Goal: Task Accomplishment & Management: Complete application form

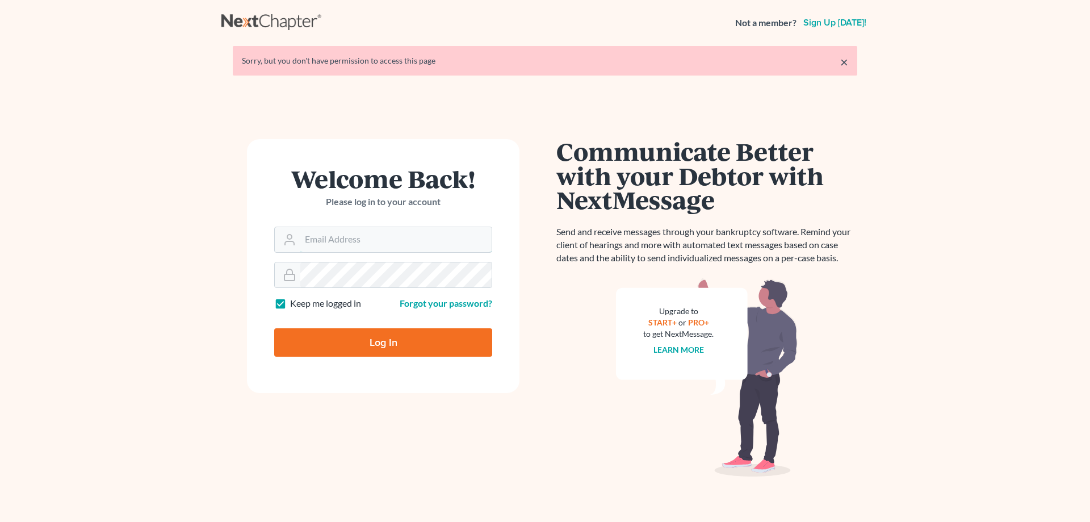
type input "[PERSON_NAME][EMAIL_ADDRESS][DOMAIN_NAME]"
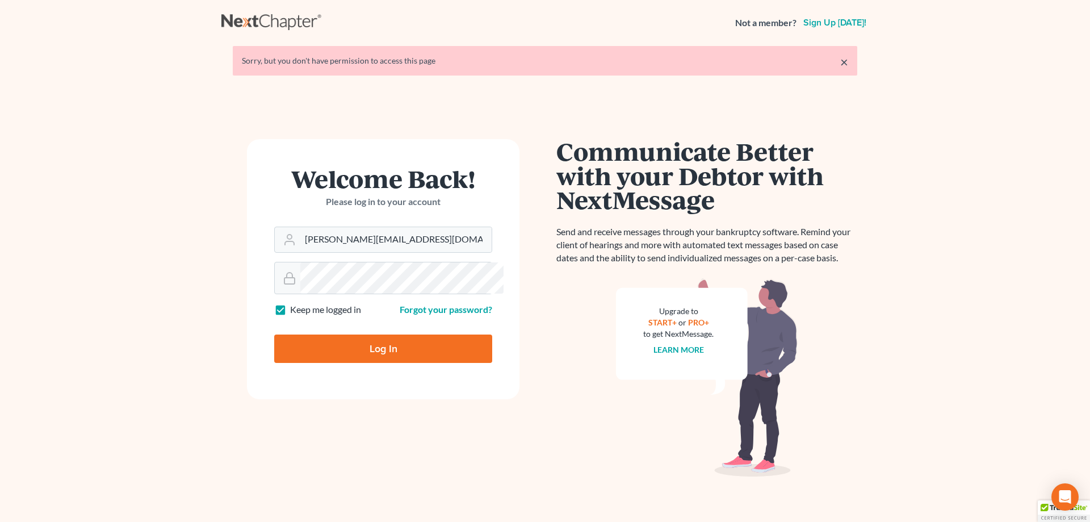
click at [372, 363] on input "Log In" at bounding box center [383, 348] width 218 height 28
type input "Thinking..."
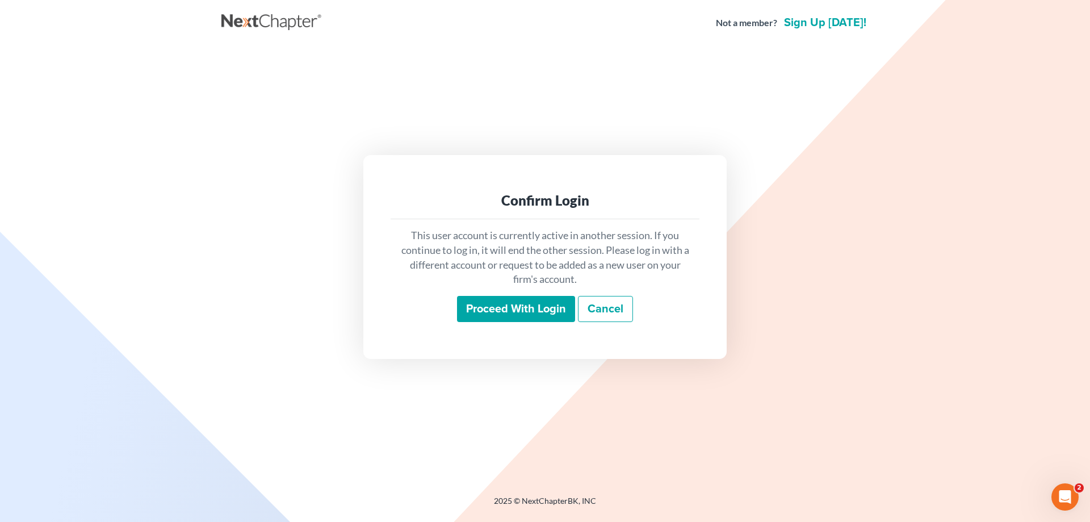
click at [532, 322] on input "Proceed with login" at bounding box center [516, 309] width 118 height 26
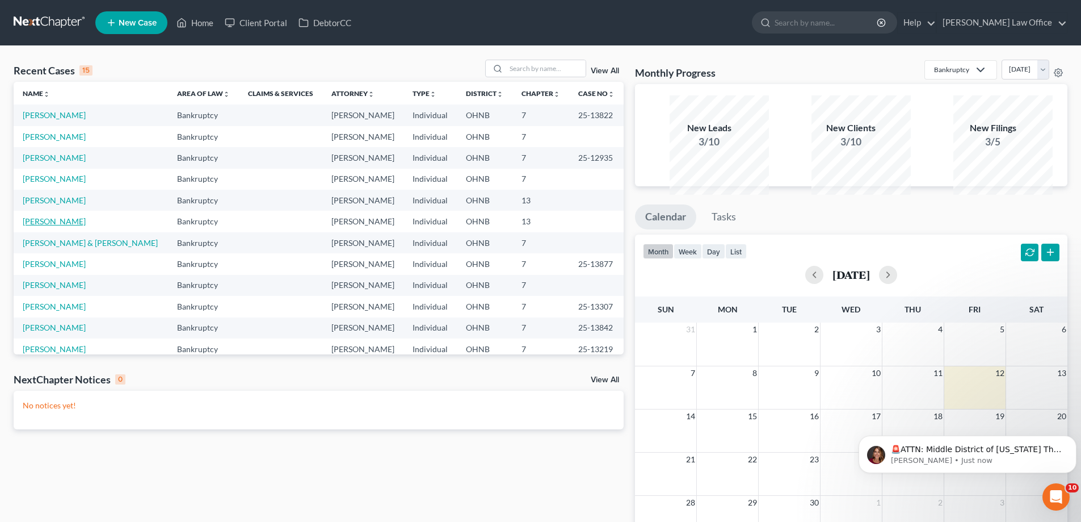
click at [57, 226] on link "[PERSON_NAME]" at bounding box center [54, 221] width 63 height 10
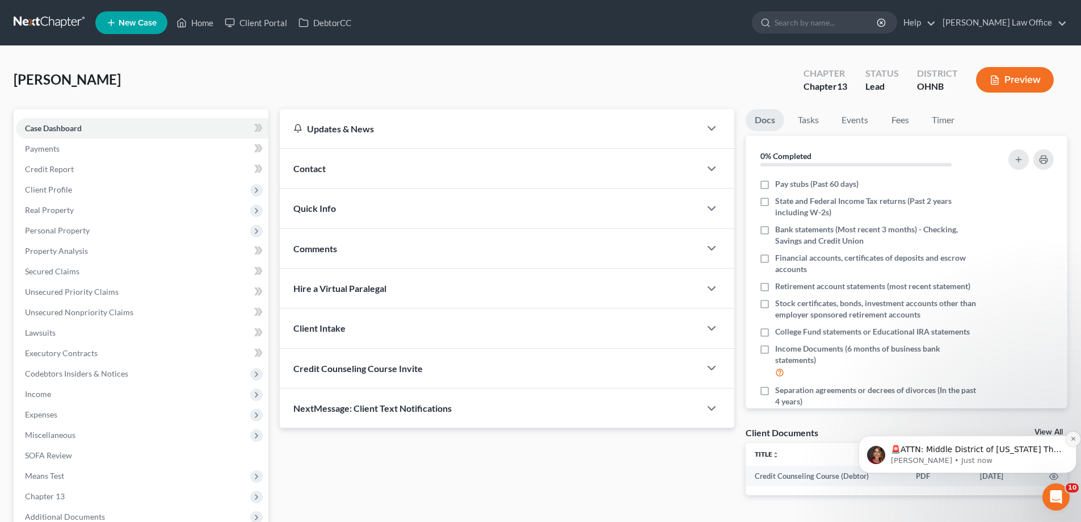
click at [1071, 440] on icon "Dismiss notification" at bounding box center [1074, 438] width 6 height 6
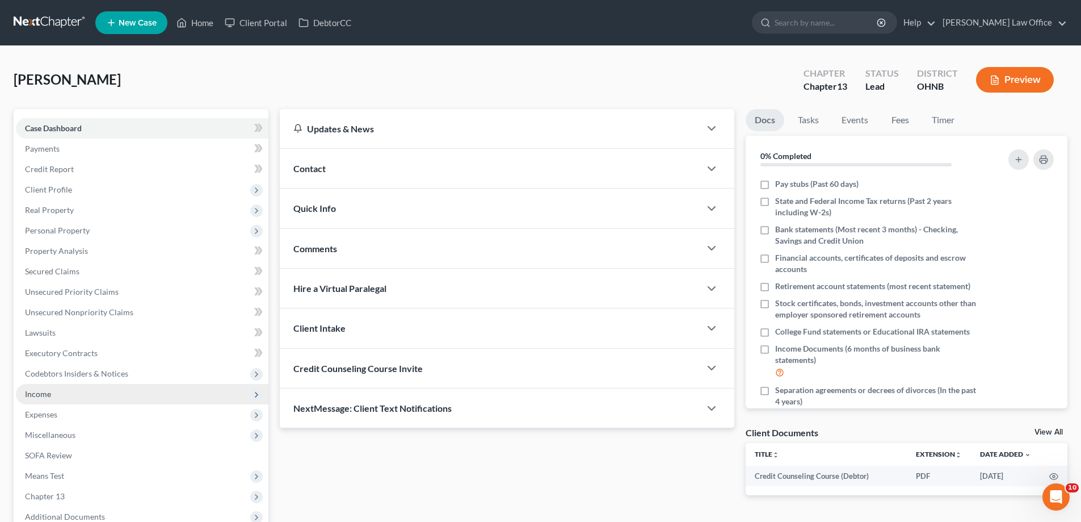
click at [51, 399] on span "Income" at bounding box center [38, 394] width 26 height 10
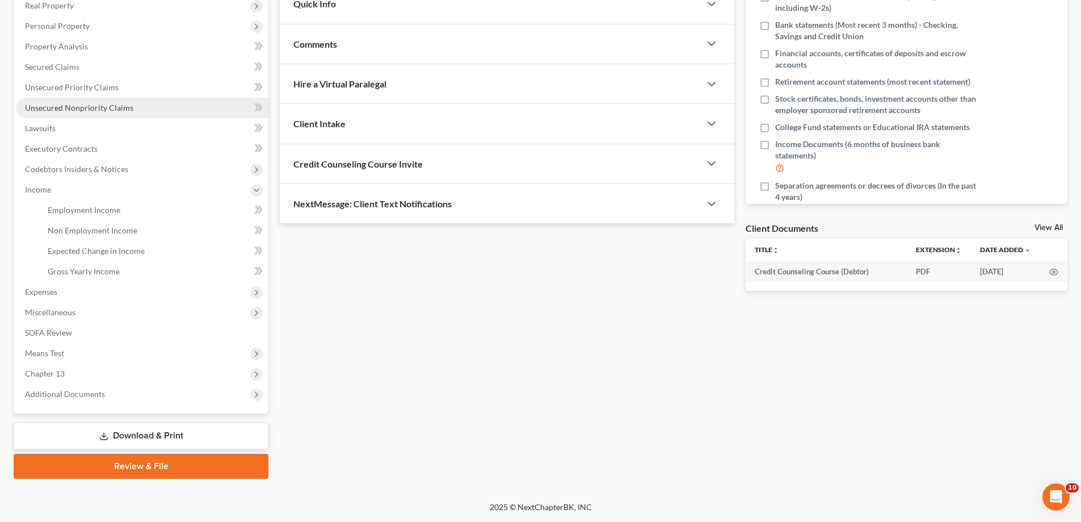
scroll to position [227, 0]
click at [85, 215] on span "Employment Income" at bounding box center [84, 210] width 73 height 10
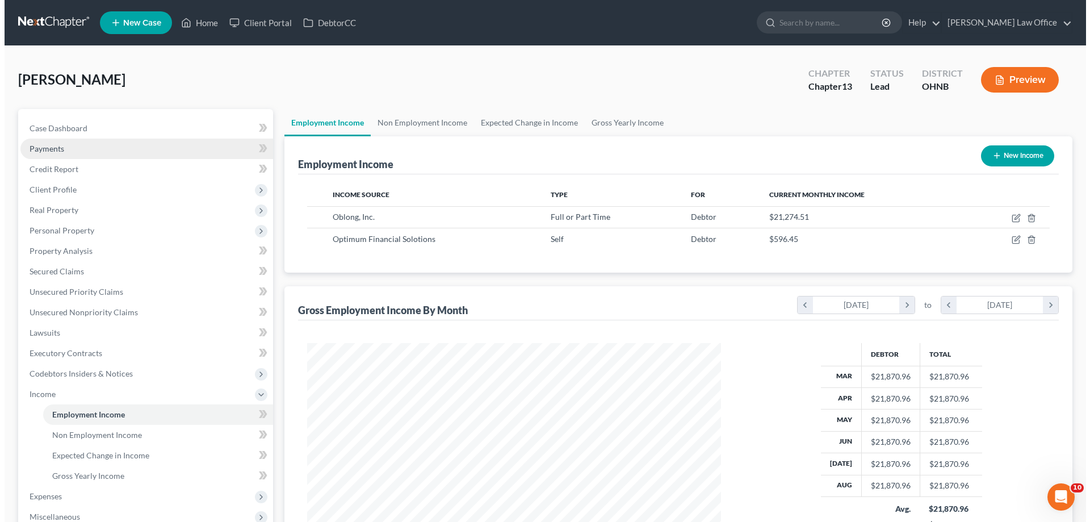
scroll to position [253, 437]
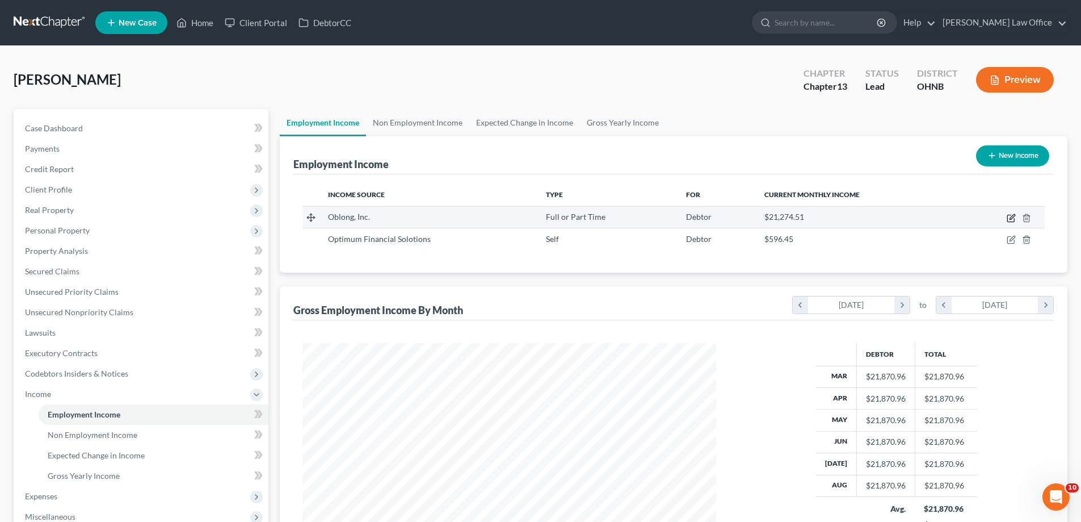
click at [1007, 223] on icon "button" at bounding box center [1011, 217] width 9 height 9
select select "0"
select select "5"
select select "0"
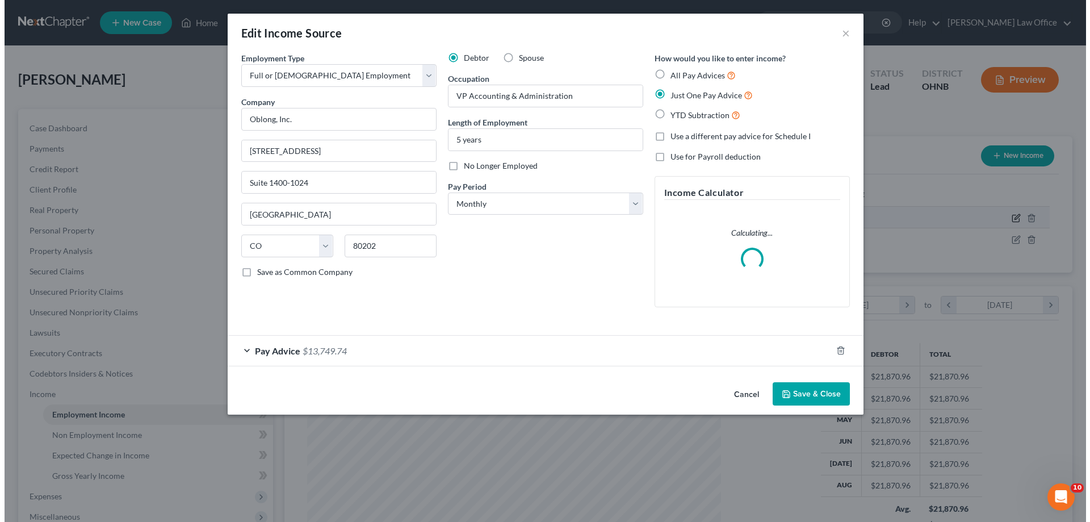
scroll to position [253, 440]
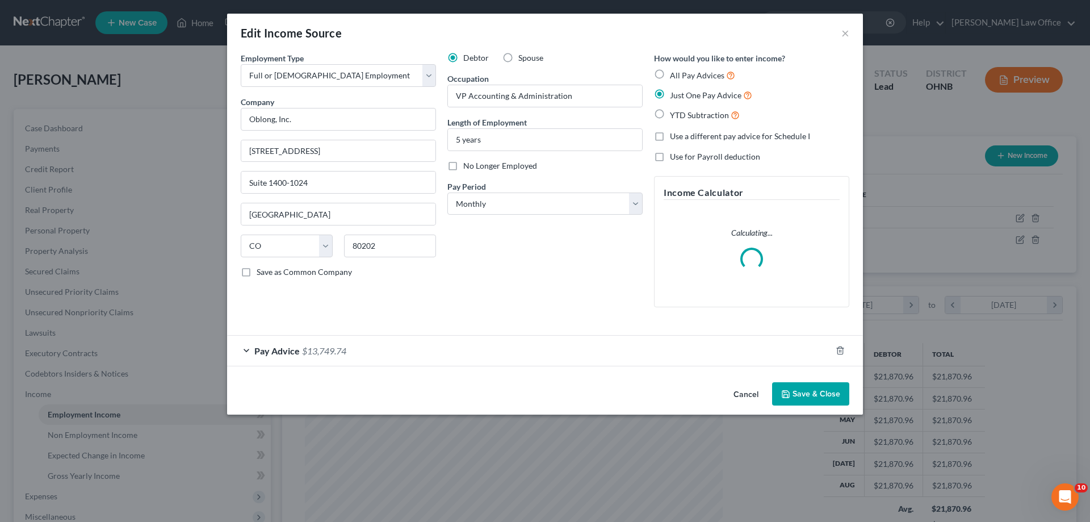
click at [254, 356] on span "Pay Advice" at bounding box center [276, 350] width 45 height 11
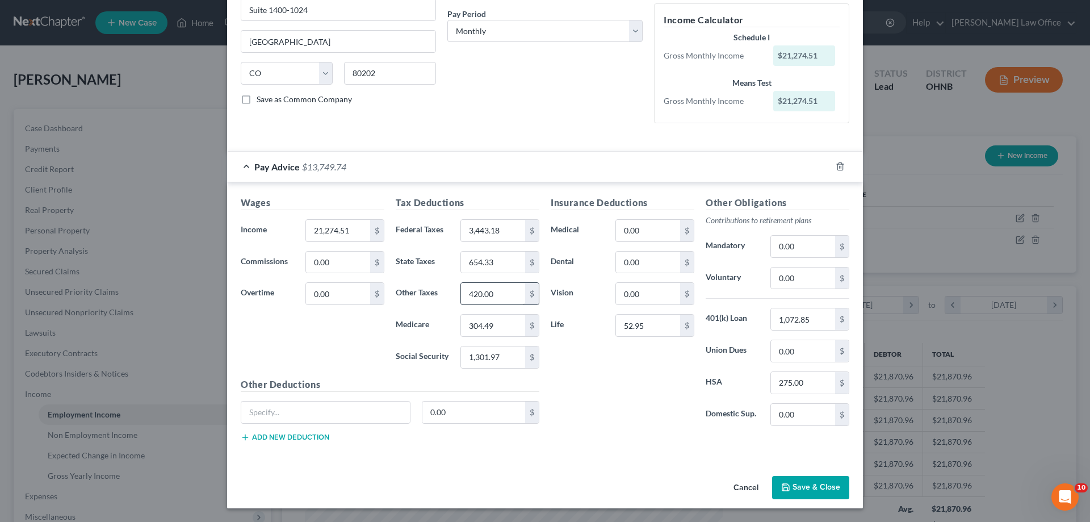
scroll to position [227, 0]
click at [494, 241] on input "3,443.18" at bounding box center [493, 231] width 64 height 22
type input "15,574.85"
click at [485, 241] on input "3,443.18" at bounding box center [493, 231] width 64 height 22
type input "2,327.91"
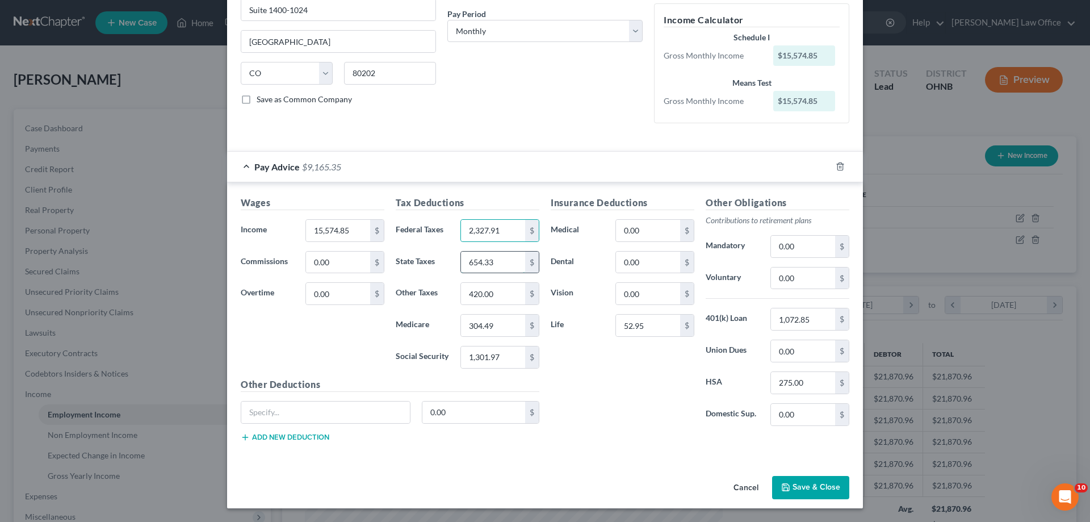
click at [487, 273] on input "654.33" at bounding box center [493, 262] width 64 height 22
type input "418.19"
click at [496, 304] on input "420.00" at bounding box center [493, 294] width 64 height 22
type input "286.17"
click at [491, 336] on input "304.49" at bounding box center [493, 325] width 64 height 22
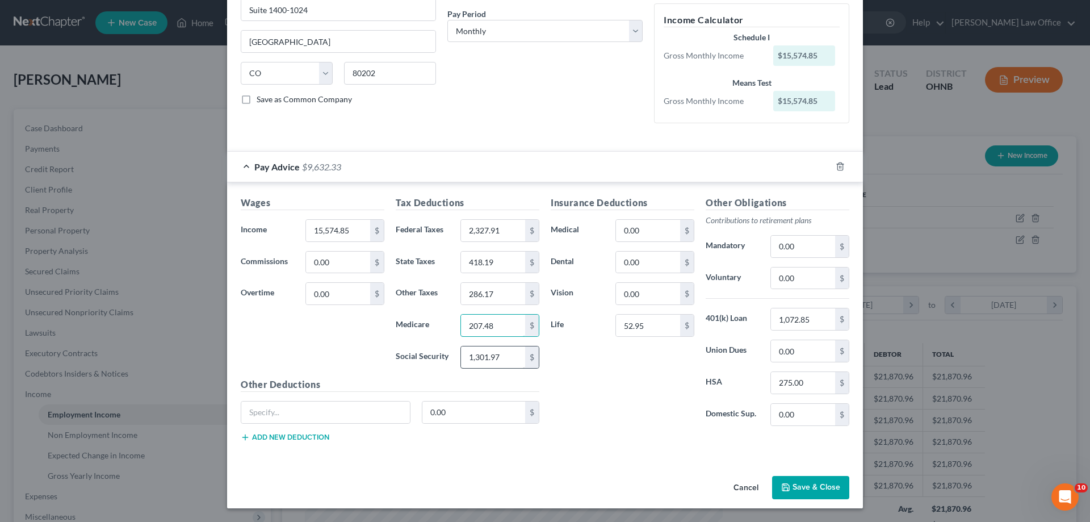
type input "207.48"
click at [503, 368] on input "1,301.97" at bounding box center [493, 357] width 64 height 22
type input "887.12"
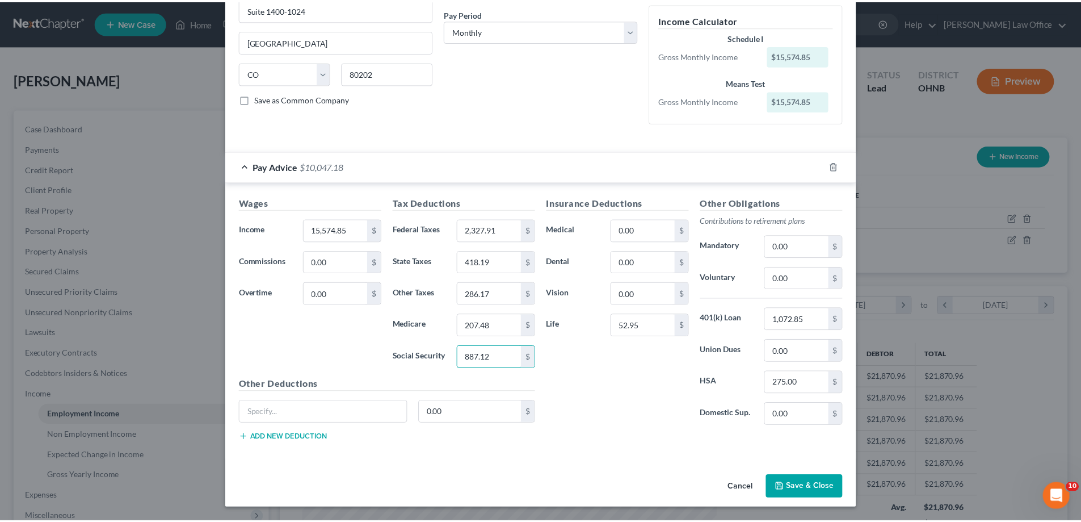
scroll to position [341, 0]
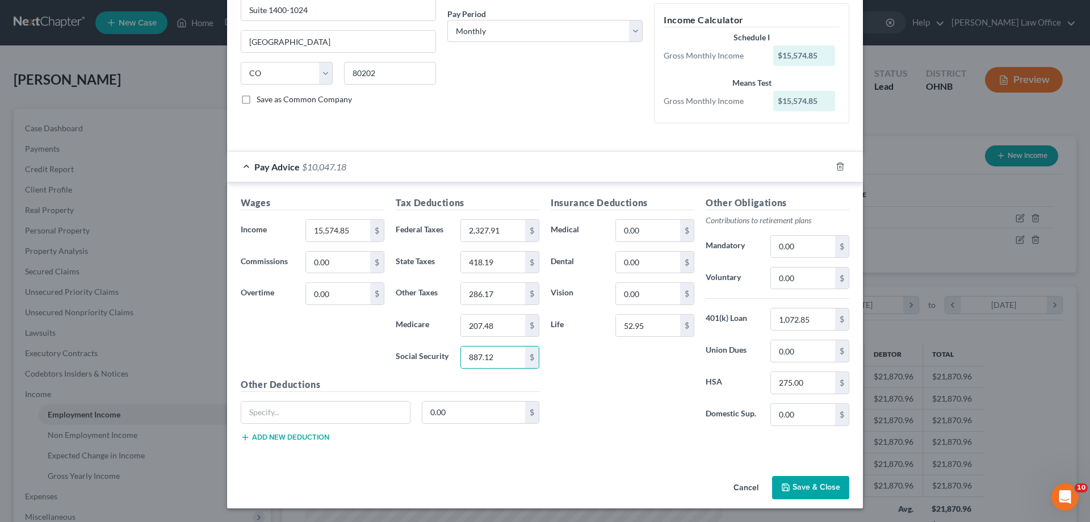
click at [849, 476] on button "Save & Close" at bounding box center [810, 488] width 77 height 24
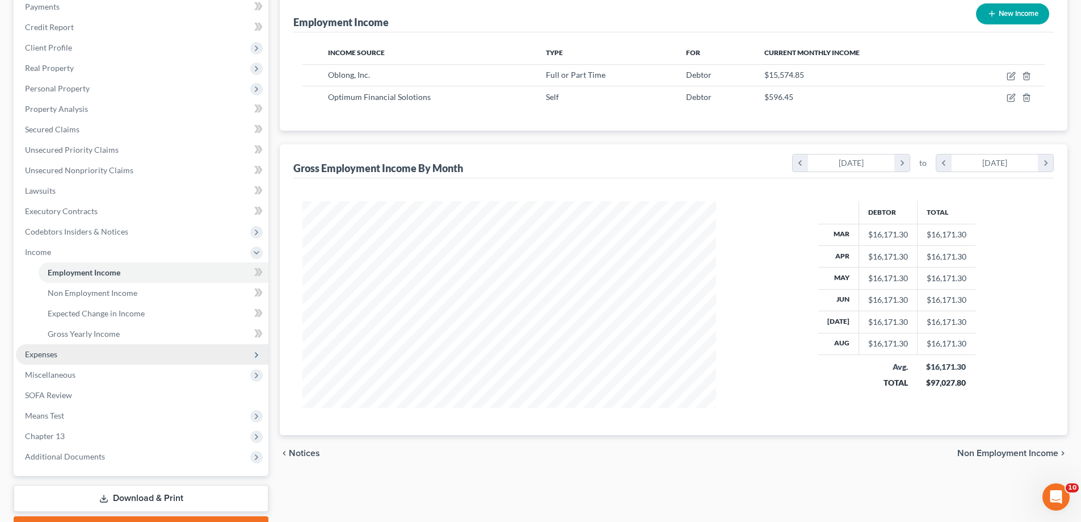
scroll to position [227, 0]
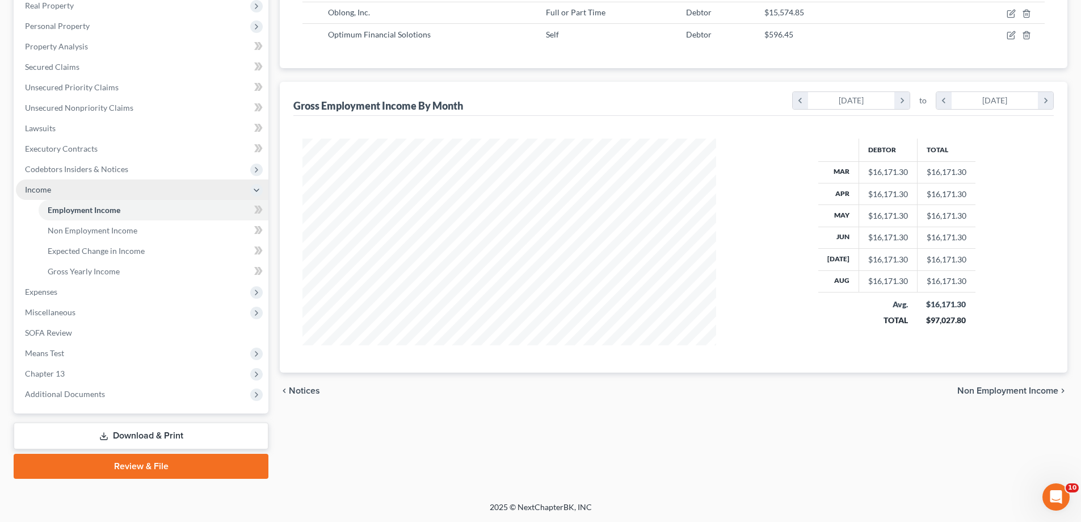
click at [81, 200] on span "Income" at bounding box center [142, 189] width 253 height 20
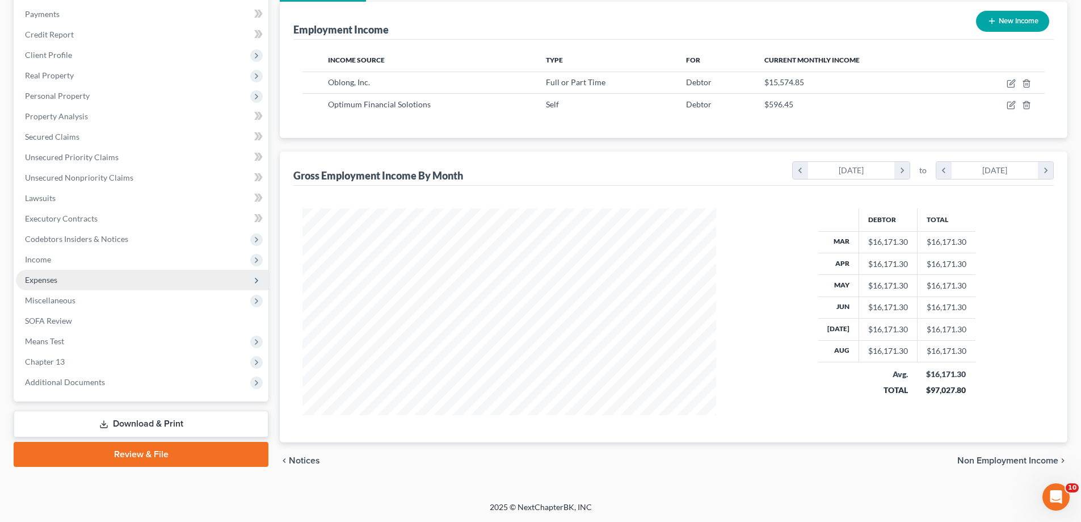
click at [85, 287] on span "Expenses" at bounding box center [142, 280] width 253 height 20
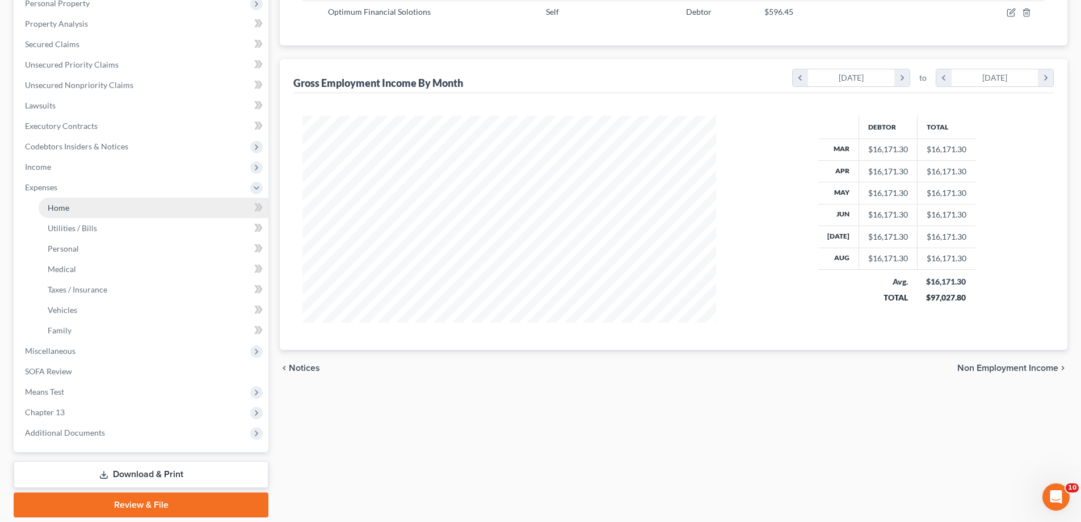
click at [100, 218] on link "Home" at bounding box center [154, 208] width 230 height 20
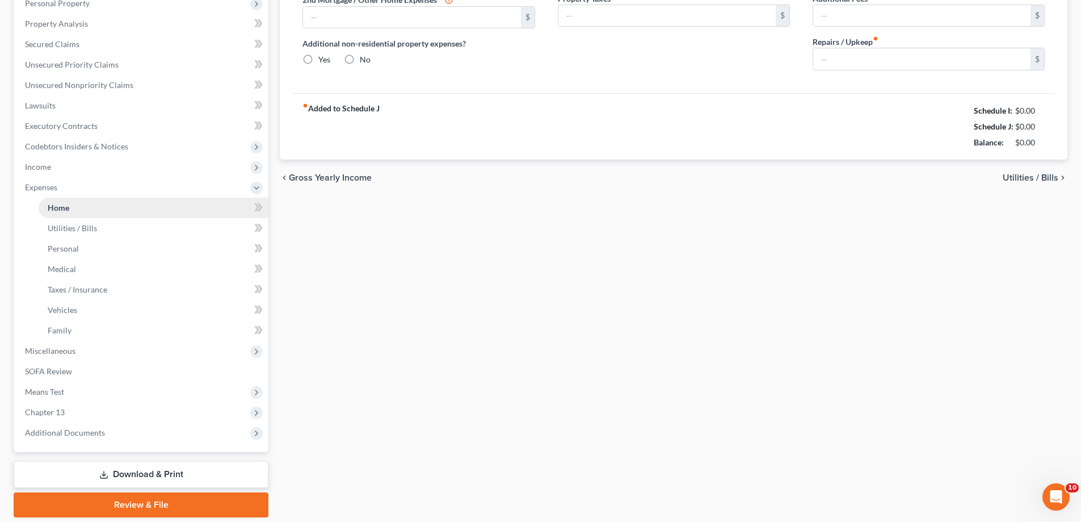
type input "1,955.47"
type input "478.00"
radio input "true"
type input "0.00"
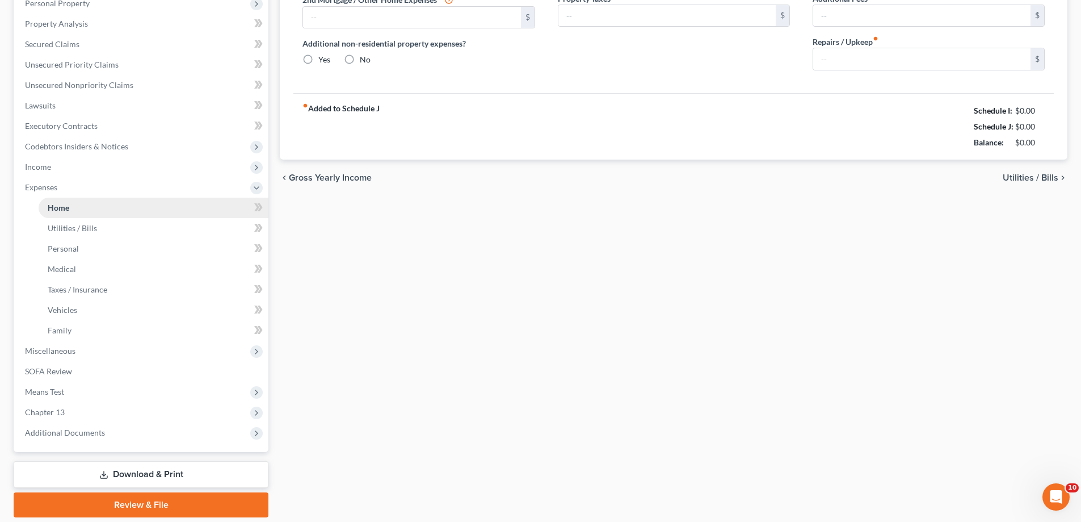
type input "0.00"
type input "180.00"
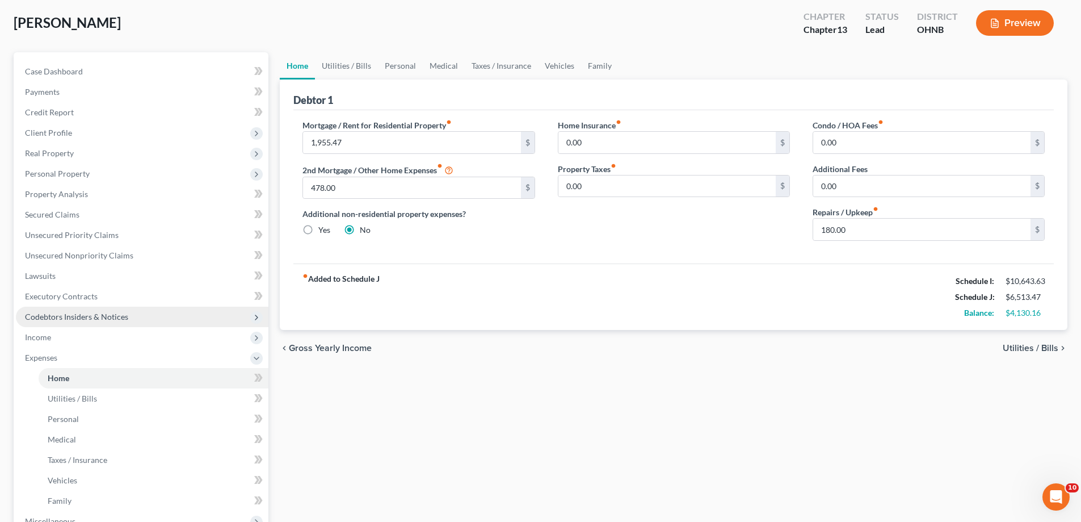
scroll to position [114, 0]
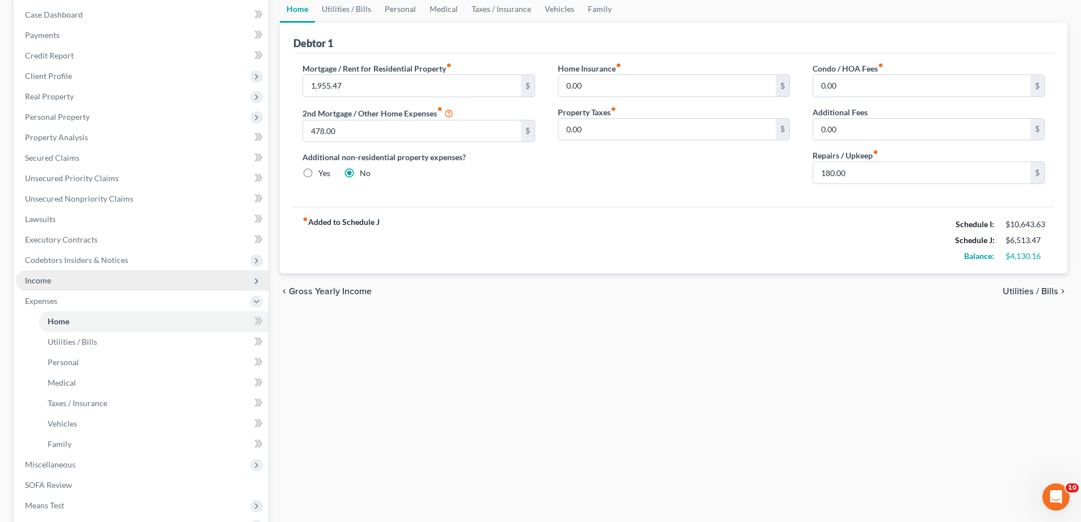
click at [76, 291] on span "Income" at bounding box center [142, 280] width 253 height 20
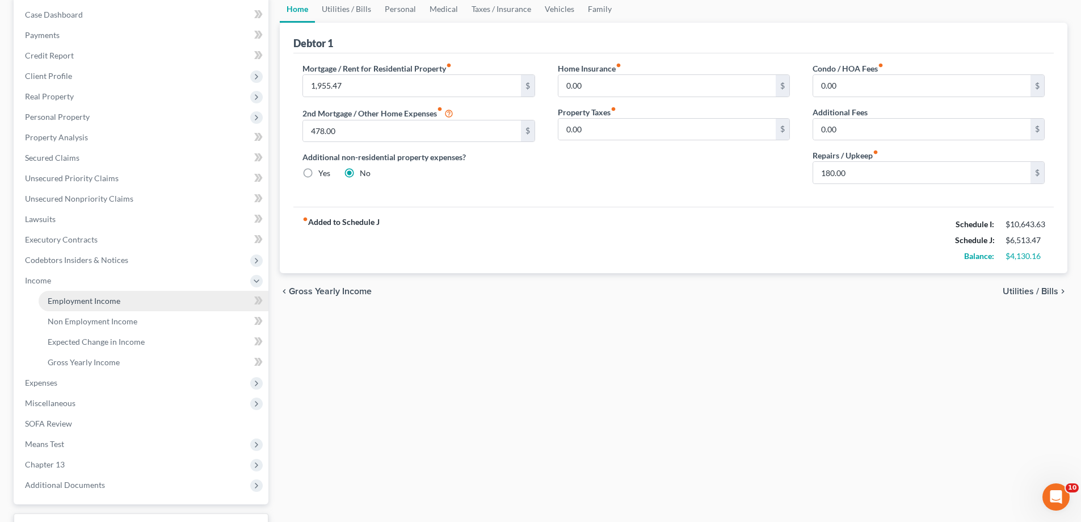
click at [93, 305] on span "Employment Income" at bounding box center [84, 301] width 73 height 10
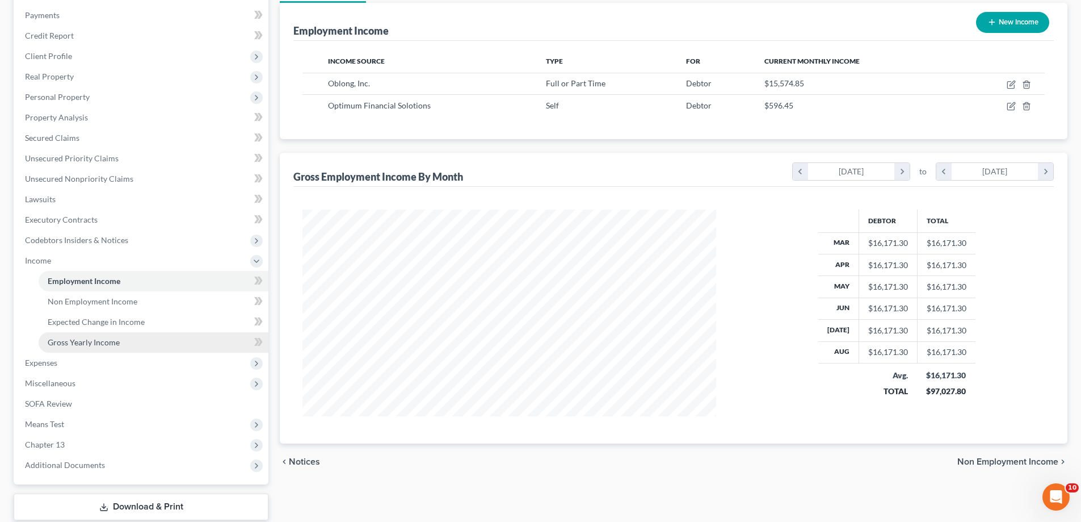
scroll to position [227, 0]
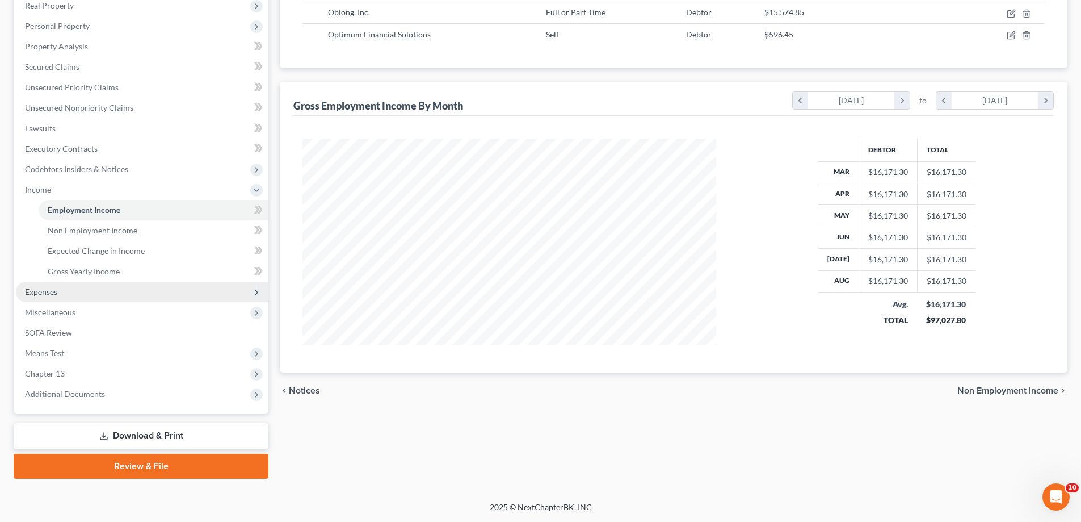
click at [95, 302] on span "Expenses" at bounding box center [142, 292] width 253 height 20
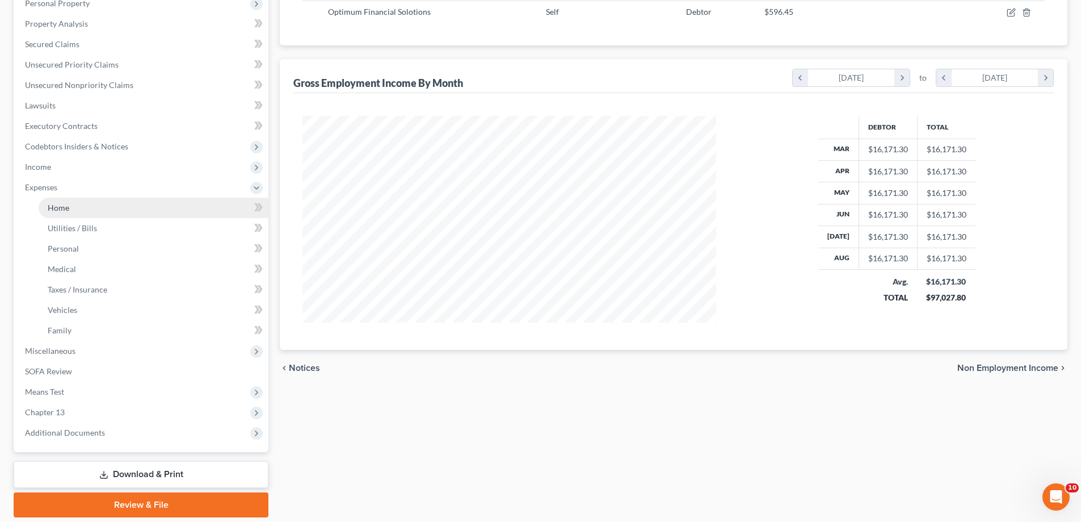
click at [93, 218] on link "Home" at bounding box center [154, 208] width 230 height 20
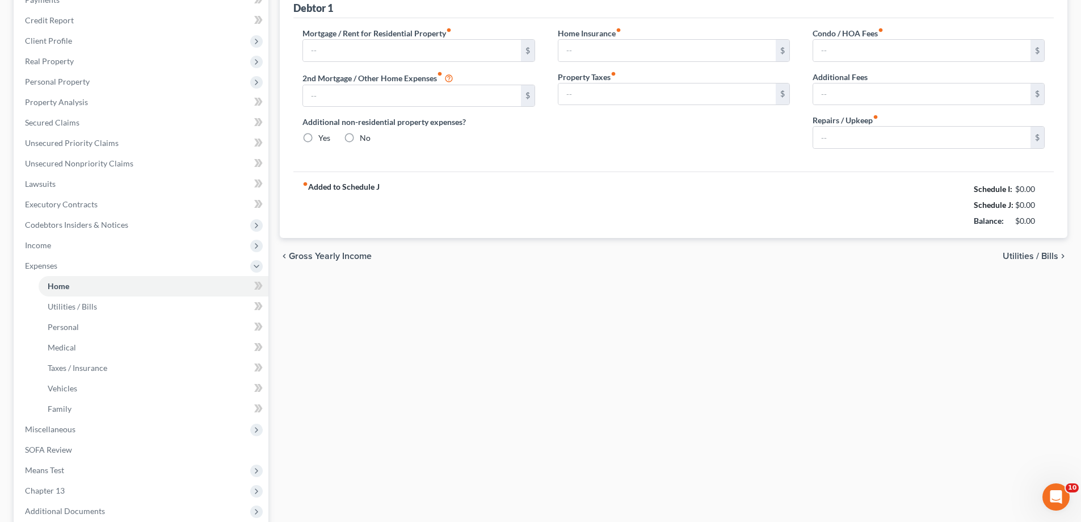
type input "1,955.47"
type input "478.00"
radio input "true"
type input "0.00"
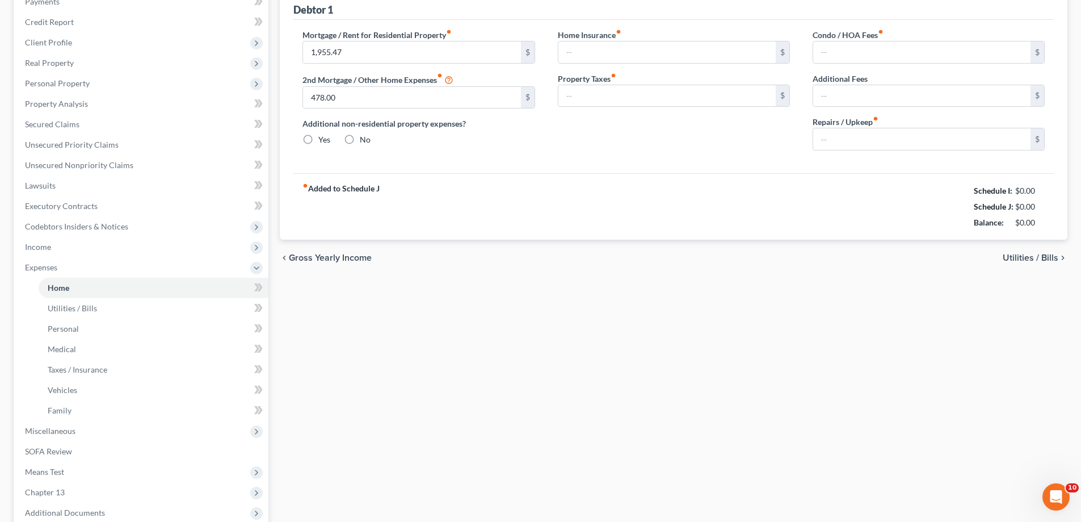
type input "0.00"
type input "180.00"
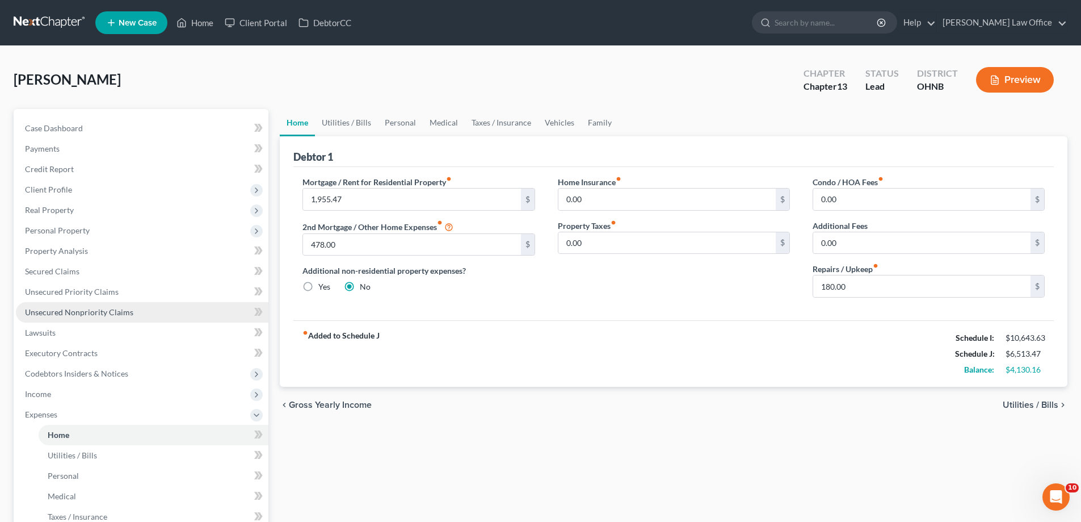
click at [95, 317] on span "Unsecured Nonpriority Claims" at bounding box center [79, 312] width 108 height 10
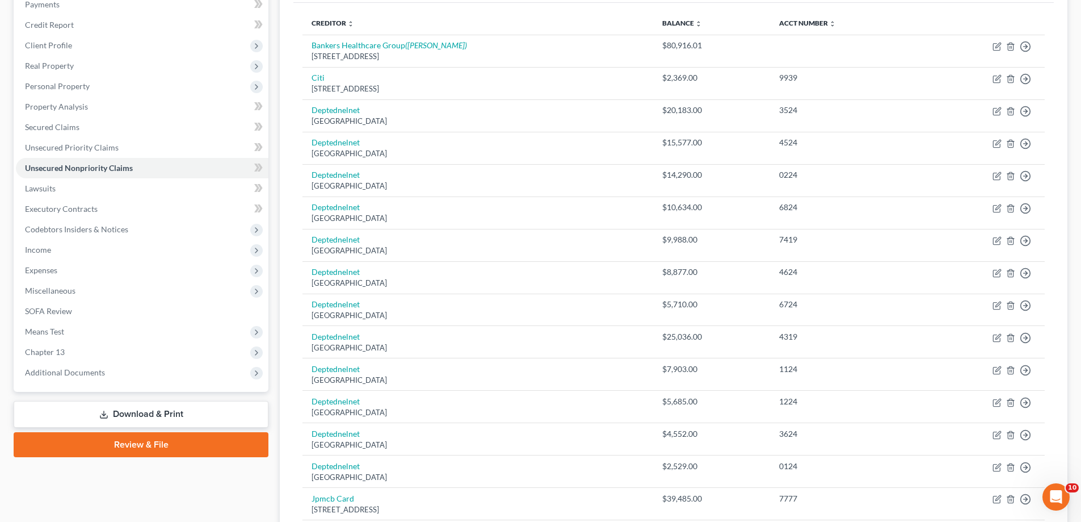
scroll to position [79, 0]
